Goal: Information Seeking & Learning: Find specific fact

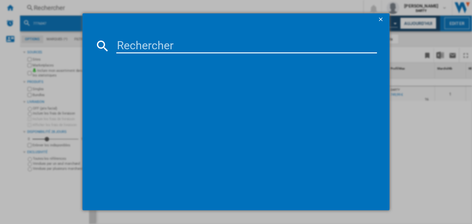
click at [46, 11] on div at bounding box center [236, 112] width 472 height 224
click at [137, 50] on input at bounding box center [246, 45] width 261 height 15
click at [128, 45] on input at bounding box center [246, 45] width 261 height 15
paste input "7922337"
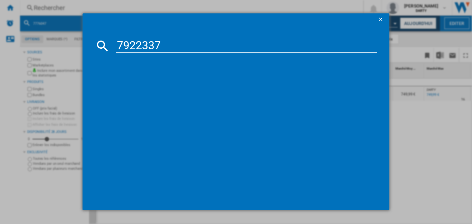
type input "7922337"
click at [382, 17] on ng-md-icon "getI18NText('BUTTONS.CLOSE_DIALOG')" at bounding box center [380, 19] width 7 height 7
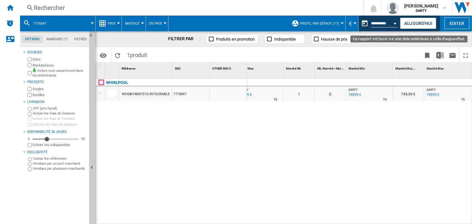
click at [394, 23] on div "Open calendar" at bounding box center [395, 24] width 3 height 2
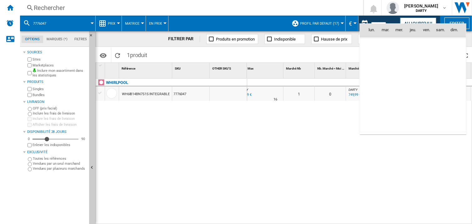
scroll to position [1987, 0]
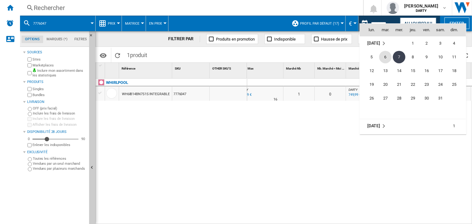
click at [384, 56] on span "6" at bounding box center [385, 57] width 12 height 12
type input "**********"
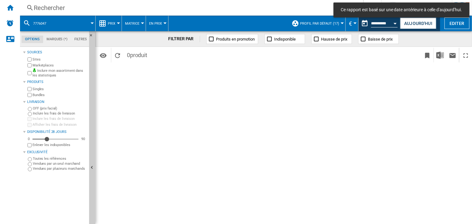
click at [50, 7] on div "Rechercher" at bounding box center [190, 7] width 313 height 9
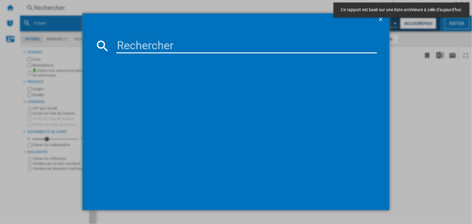
type input "7922337"
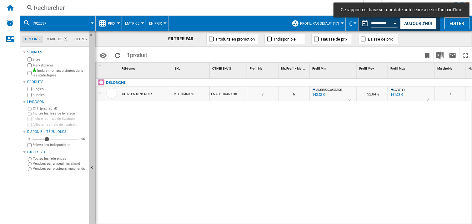
drag, startPoint x: 333, startPoint y: 117, endPoint x: 466, endPoint y: 15, distance: 167.5
click at [334, 117] on div "0 0 0 0 7 6 RUEDUCOMMERCE : -10.6 % 143,92 € % N/A 0 RUEDUCOMMERCE : 152,04 € D…" at bounding box center [359, 152] width 225 height 146
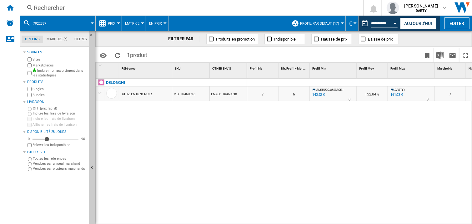
click at [368, 163] on div "0 0 0 0 7 6 RUEDUCOMMERCE : -10.6 % 143,92 € % N/A 0 RUEDUCOMMERCE : 152,04 € D…" at bounding box center [359, 152] width 225 height 146
click at [318, 157] on div "0 0 0 0 7 6 RUEDUCOMMERCE : -10.6 % 143,92 € % N/A 0 RUEDUCOMMERCE : 152,04 € D…" at bounding box center [359, 152] width 225 height 146
click at [354, 12] on div "Rechercher Rechercher 0 armelle retz DARTY FNAC DARTY" at bounding box center [246, 8] width 452 height 16
click at [67, 15] on div "Rechercher Rechercher 0 armelle retz DARTY FNAC DARTY" at bounding box center [246, 8] width 452 height 16
click at [50, 9] on div "Rechercher" at bounding box center [190, 7] width 313 height 9
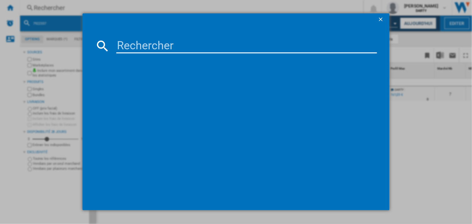
click at [135, 52] on input at bounding box center [246, 45] width 261 height 15
paste input "7922337"
type input "7922337"
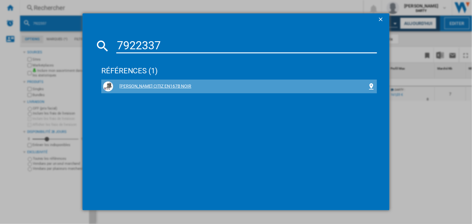
click at [141, 84] on div "DELONGHI CITIZ EN167B NOIR" at bounding box center [240, 86] width 254 height 6
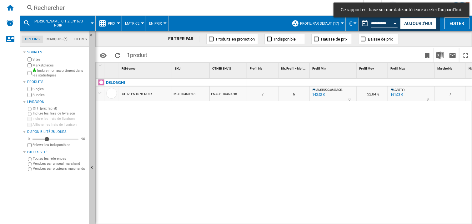
click at [381, 82] on div at bounding box center [371, 82] width 31 height 7
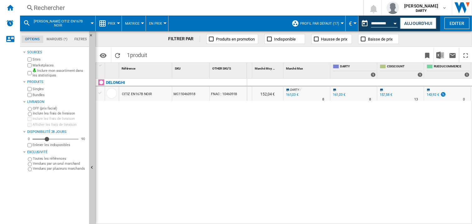
scroll to position [0, 386]
click at [371, 133] on div "0 0 0 0 7 6 RUEDUCOMMERCE : -10.6 % 143,92 € % N/A 0 RUEDUCOMMERCE : 152,04 € D…" at bounding box center [359, 152] width 225 height 146
click at [83, 8] on div "Rechercher" at bounding box center [190, 7] width 313 height 9
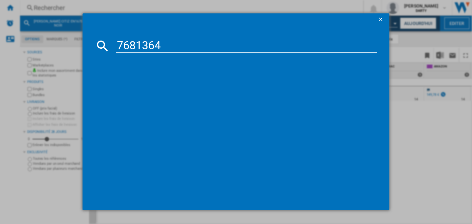
type input "7681364"
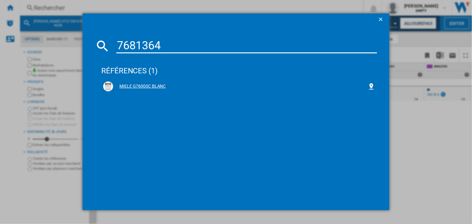
click at [128, 86] on div "MIELE G7600SC BLANC" at bounding box center [240, 86] width 254 height 6
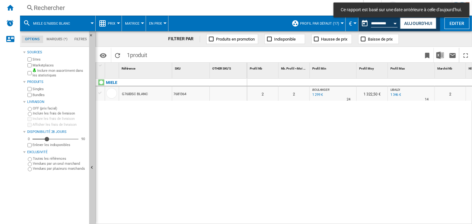
click at [333, 81] on div at bounding box center [333, 82] width 47 height 7
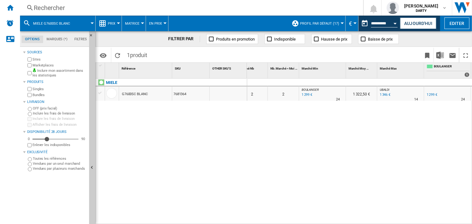
click at [356, 140] on div "0 0 0 0 2 2 BOULANGER : -1.0 % 1 299 € % N/A 24 BOULANGER : 1 322,50 € UBALDI :…" at bounding box center [359, 152] width 225 height 146
click at [369, 133] on div "0 0 0 0 2 2 BOULANGER : -1.0 % 1 299 € % N/A 24 BOULANGER : 1 322,50 € UBALDI :…" at bounding box center [359, 152] width 225 height 146
click at [368, 133] on div "0 0 0 0 2 2 BOULANGER : -1.0 % 1 299 € % N/A 24 BOULANGER : 1 322,50 € UBALDI :…" at bounding box center [359, 152] width 225 height 146
click at [319, 153] on div "0 0 0 0 2 2 BOULANGER : -1.0 % 1 299 € % N/A 24 BOULANGER : 1 322,50 € UBALDI :…" at bounding box center [359, 152] width 225 height 146
